Goal: Transaction & Acquisition: Purchase product/service

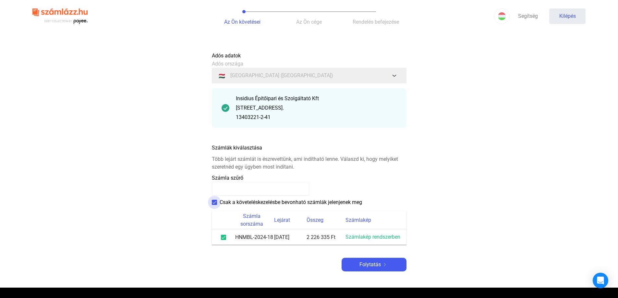
click at [216, 202] on span at bounding box center [214, 202] width 5 height 5
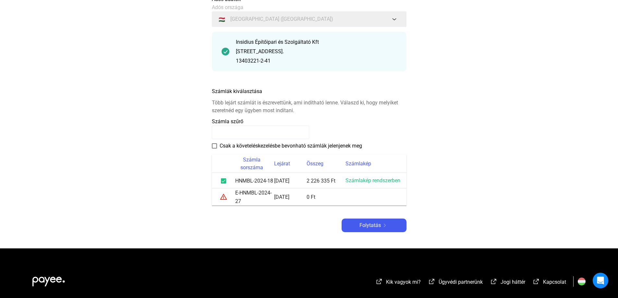
scroll to position [65, 0]
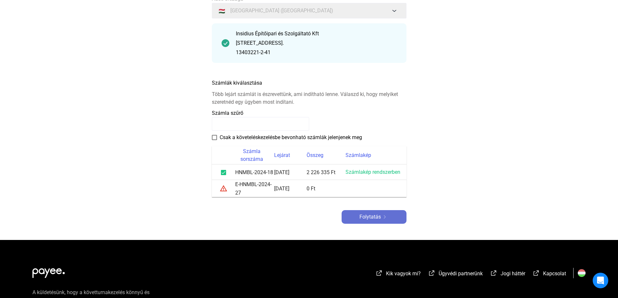
click at [363, 215] on font "Folytatás" at bounding box center [370, 217] width 21 height 6
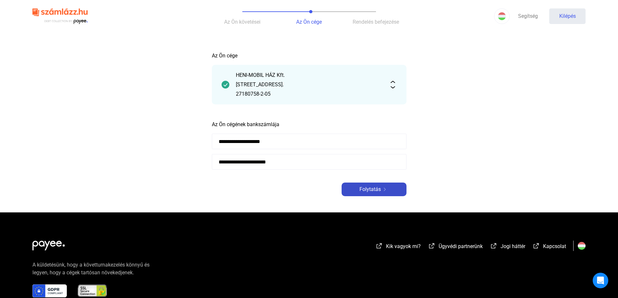
click at [364, 189] on font "Folytatás" at bounding box center [370, 189] width 21 height 6
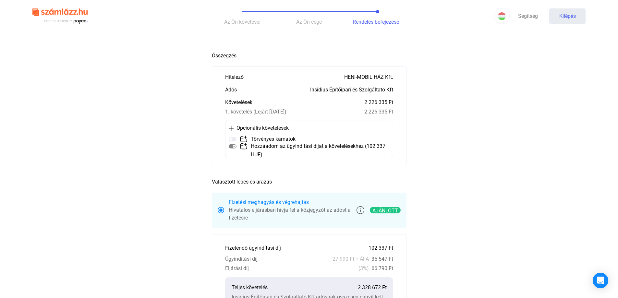
click at [316, 22] on font "Az Ön cége" at bounding box center [309, 22] width 26 height 6
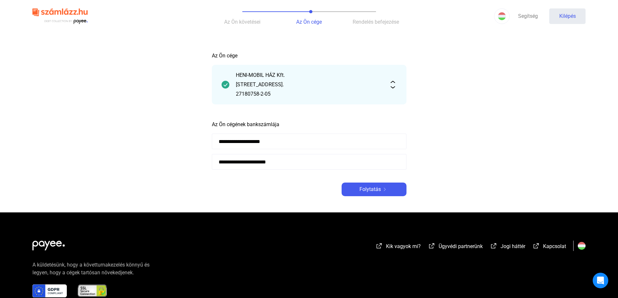
click at [392, 82] on img at bounding box center [393, 85] width 8 height 8
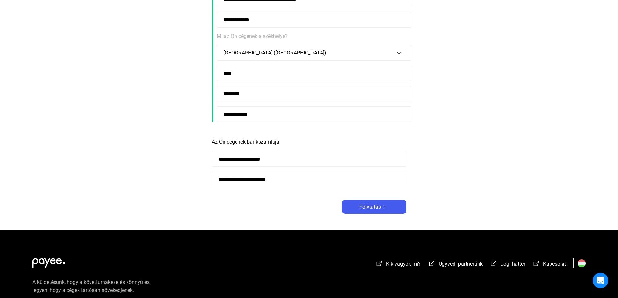
scroll to position [130, 0]
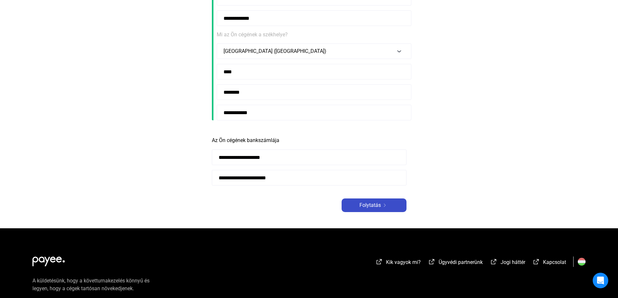
click at [360, 203] on font "Folytatás" at bounding box center [370, 205] width 21 height 6
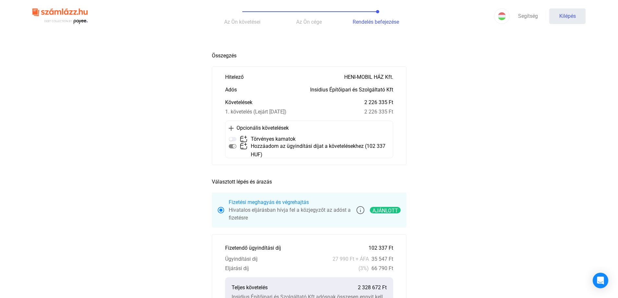
click at [360, 75] on font "HENI-MOBIL HÁZ Kft." at bounding box center [368, 77] width 49 height 6
click at [369, 76] on font "HENI-MOBIL HÁZ Kft." at bounding box center [368, 77] width 49 height 6
click at [373, 76] on font "HENI-MOBIL HÁZ Kft." at bounding box center [368, 77] width 49 height 6
click at [422, 76] on main "Automatikusan mentve Összegzés Hitelező HENI-MOBIL HÁZ Kft. Adós Insidius Építő…" at bounding box center [309, 263] width 618 height 429
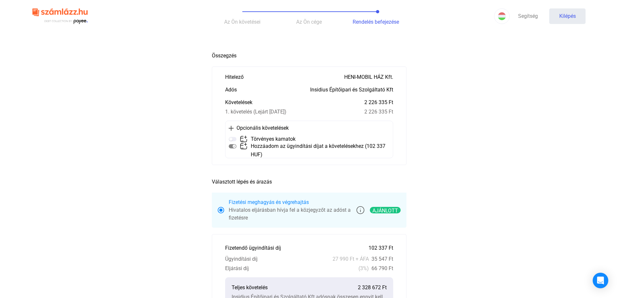
click at [254, 25] on font "Az Ön követései" at bounding box center [242, 22] width 36 height 6
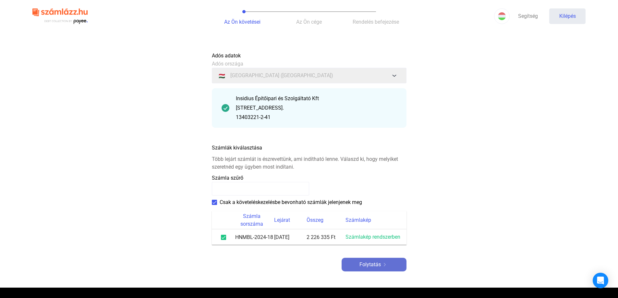
click at [369, 263] on font "Folytatás" at bounding box center [370, 265] width 21 height 6
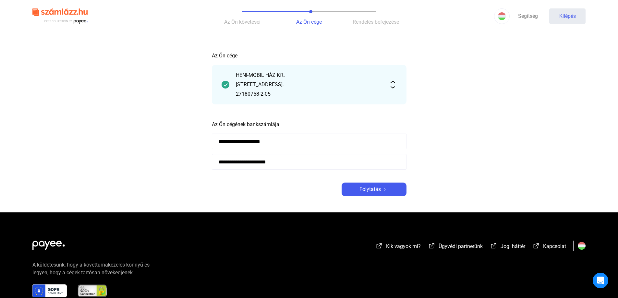
click at [269, 80] on div "HENI-MOBIL HÁZ Kft. [STREET_ADDRESS]. 27180758-2-05" at bounding box center [309, 84] width 147 height 27
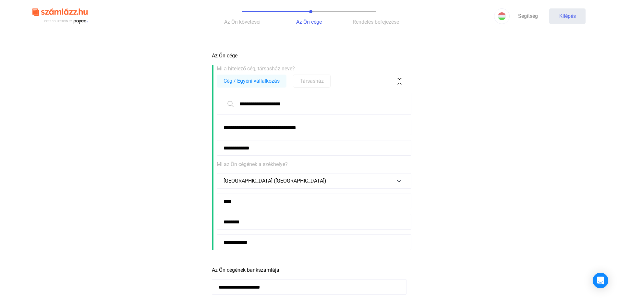
click at [296, 103] on input "**********" at bounding box center [314, 104] width 195 height 22
drag, startPoint x: 304, startPoint y: 103, endPoint x: 240, endPoint y: 103, distance: 63.9
click at [240, 103] on input "**********" at bounding box center [314, 104] width 195 height 22
type input "**********"
click at [441, 102] on main "**********" at bounding box center [309, 204] width 618 height 310
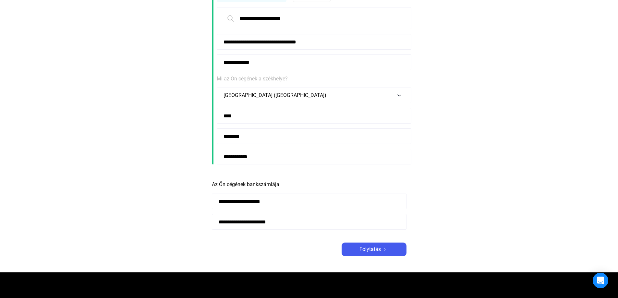
scroll to position [97, 0]
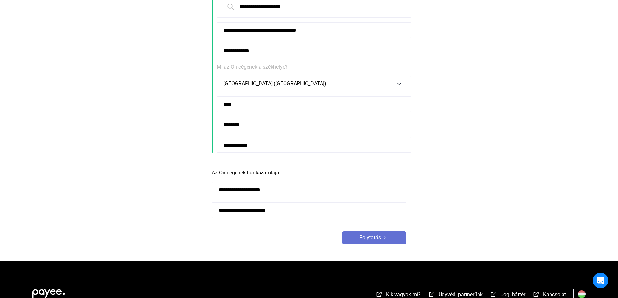
click at [350, 237] on div "Folytatás" at bounding box center [374, 238] width 61 height 8
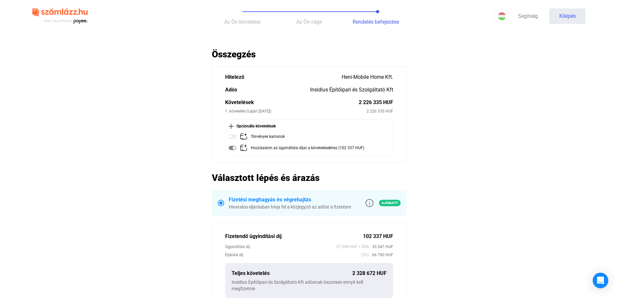
click at [433, 124] on main "Automatikusan mentve Összegzés Hitelező Heni-Mobile Home Kft. Adós Insidius Épí…" at bounding box center [309, 251] width 618 height 405
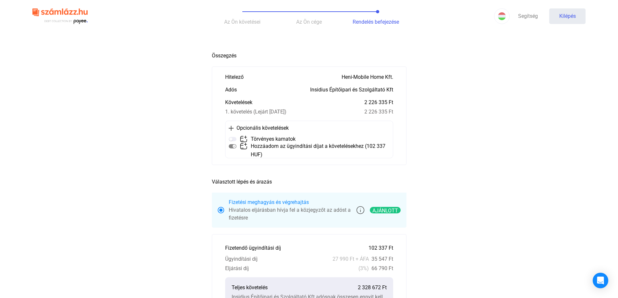
click at [166, 154] on main "Automatikusan mentve Összegzés Hitelező Heni-Mobile Home Kft. Adós Insidius Épí…" at bounding box center [309, 263] width 618 height 429
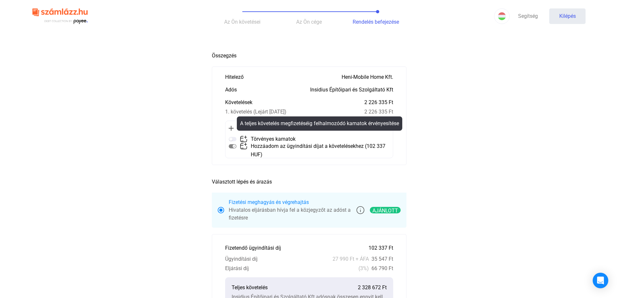
click at [230, 139] on img at bounding box center [233, 139] width 8 height 8
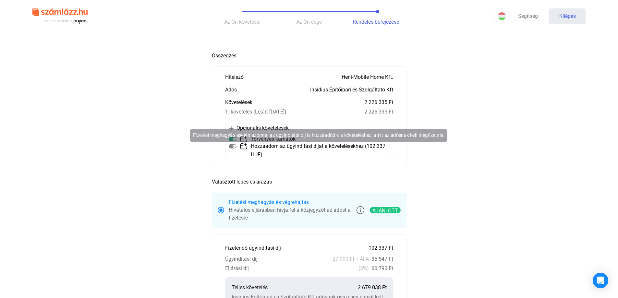
click at [234, 147] on img at bounding box center [233, 146] width 8 height 8
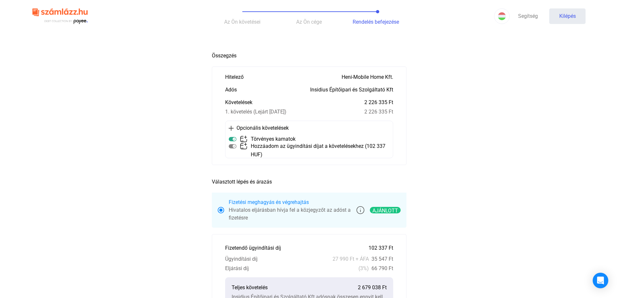
click at [234, 146] on img at bounding box center [233, 146] width 8 height 8
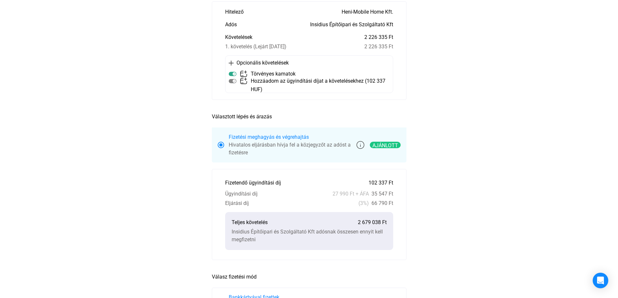
scroll to position [65, 0]
click at [435, 228] on main "Automatikusan mentve Összegzés Hitelező Heni-Mobile Home Kft. Adós Insidius Épí…" at bounding box center [309, 198] width 618 height 429
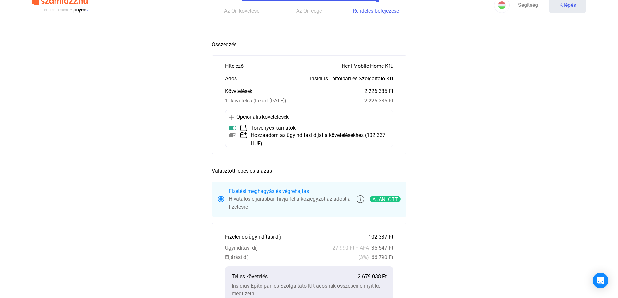
scroll to position [0, 0]
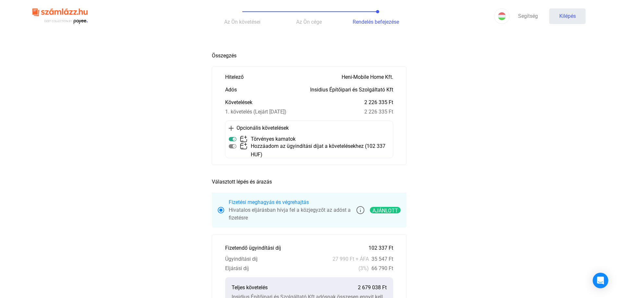
click at [435, 58] on main "Automatikusan mentve Összegzés Hitelező Heni-Mobile Home Kft. Adós Insidius Épí…" at bounding box center [309, 263] width 618 height 429
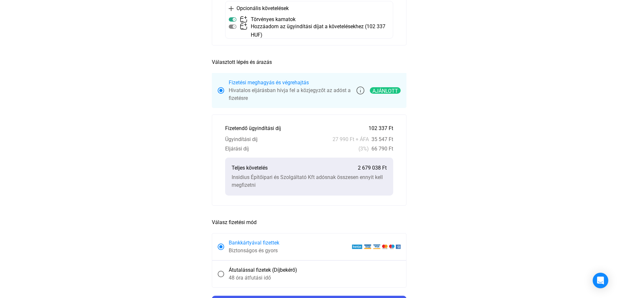
scroll to position [130, 0]
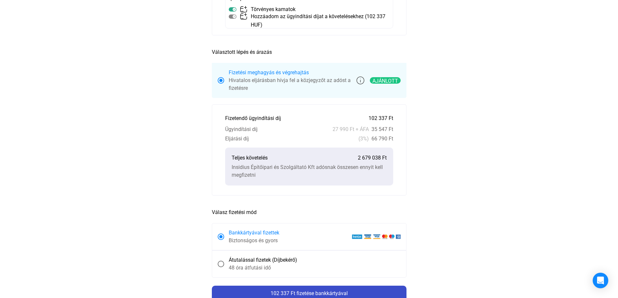
click at [324, 292] on font "102 337 Ft fizetése bankkártyával" at bounding box center [309, 293] width 77 height 6
click at [294, 291] on font "102 337 Ft fizetése bankkártyával" at bounding box center [309, 293] width 77 height 6
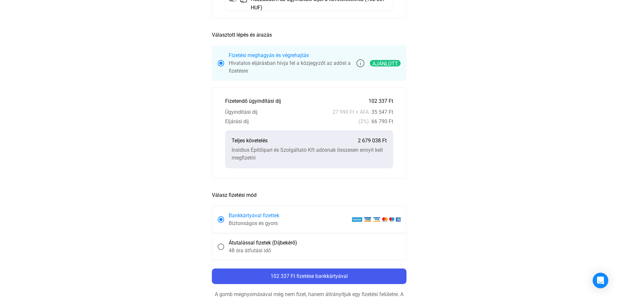
scroll to position [195, 0]
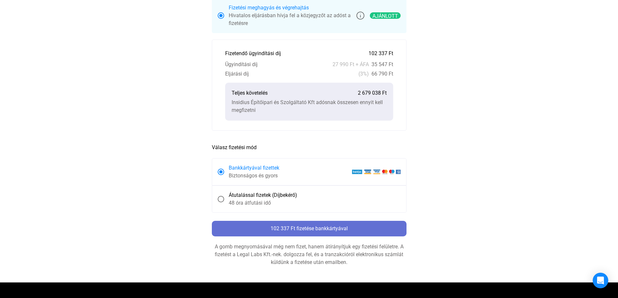
click at [277, 229] on font "102 337 Ft fizetése bankkártyával" at bounding box center [309, 229] width 77 height 6
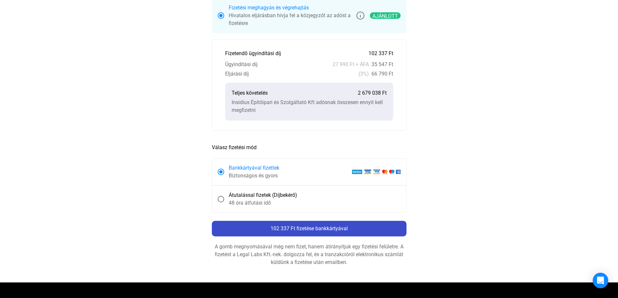
click at [282, 229] on font "102 337 Ft fizetése bankkártyával" at bounding box center [309, 229] width 77 height 6
